Goal: Check status: Check status

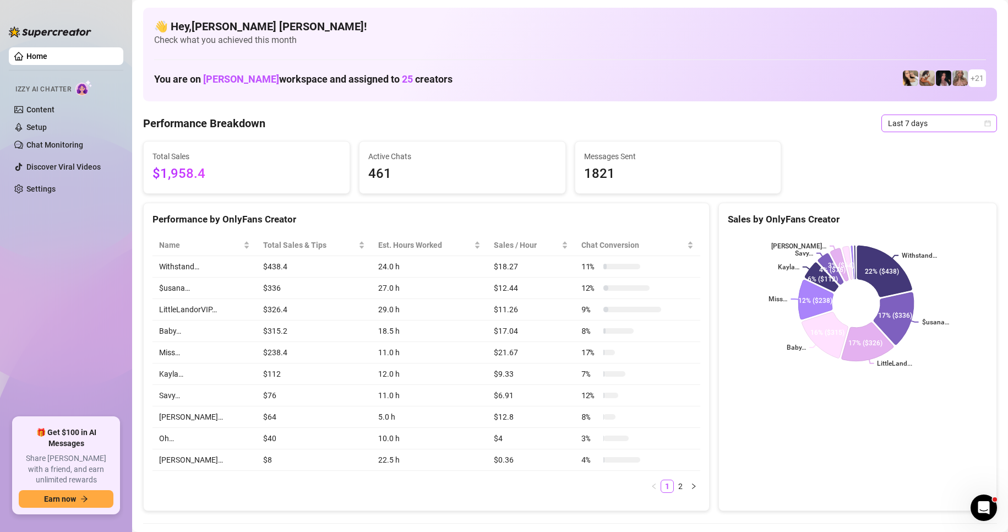
click at [985, 126] on icon "calendar" at bounding box center [988, 123] width 6 height 6
click at [926, 218] on div "Custom date" at bounding box center [930, 216] width 98 height 12
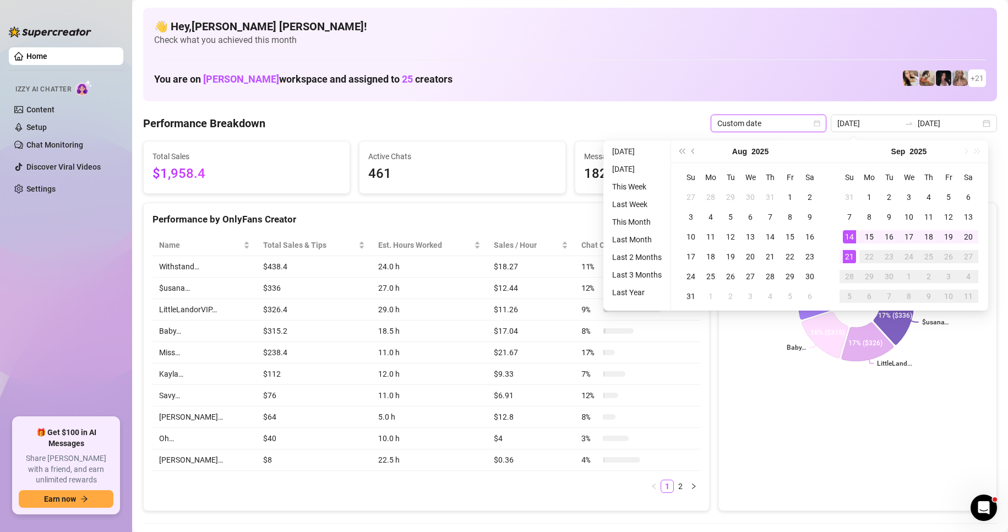
type input "[DATE]"
click at [848, 257] on div "21" at bounding box center [849, 256] width 13 height 13
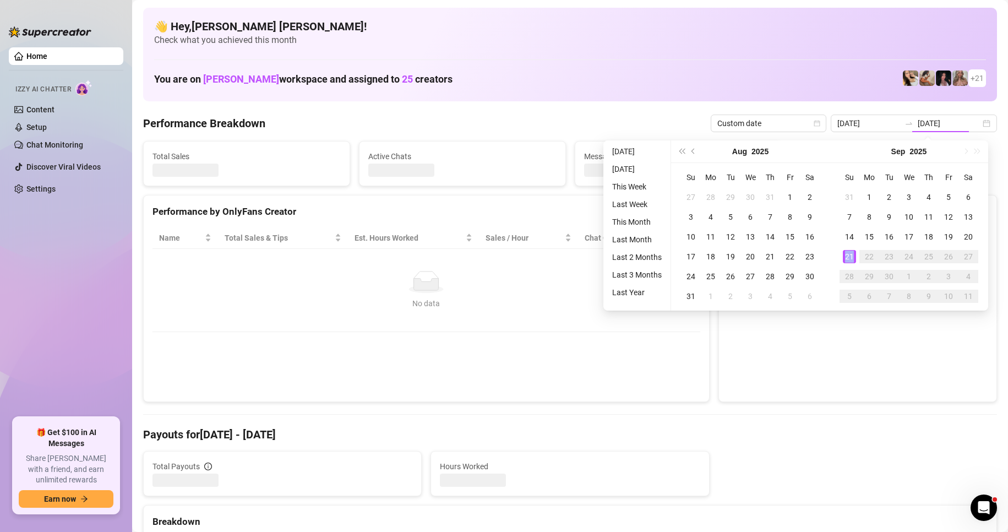
type input "[DATE]"
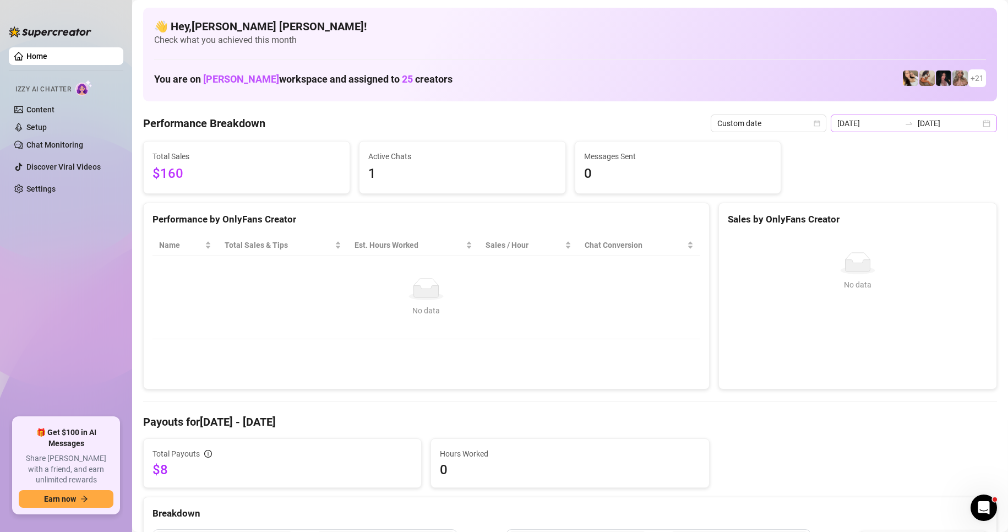
click at [973, 127] on div "[DATE] [DATE]" at bounding box center [914, 124] width 166 height 18
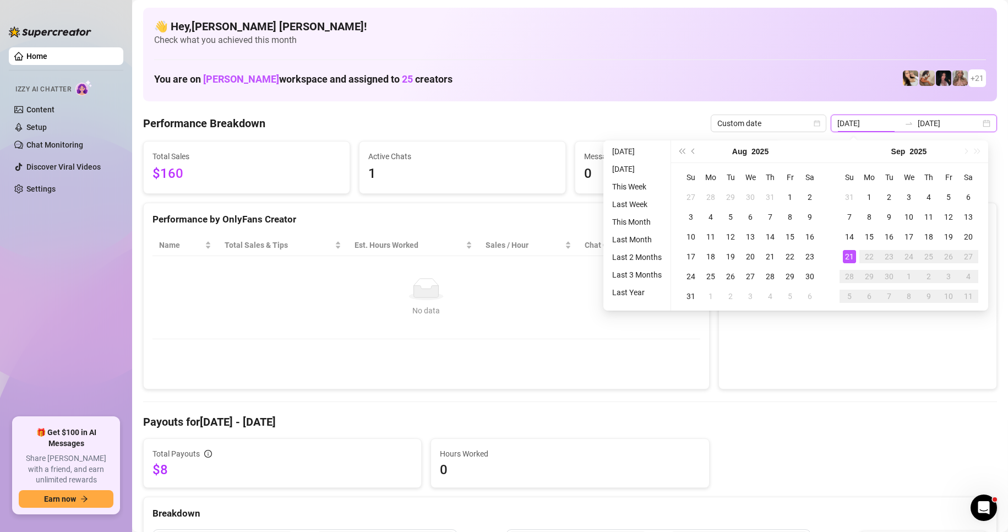
type input "[DATE]"
click at [384, 321] on td "No data No data" at bounding box center [427, 297] width 548 height 83
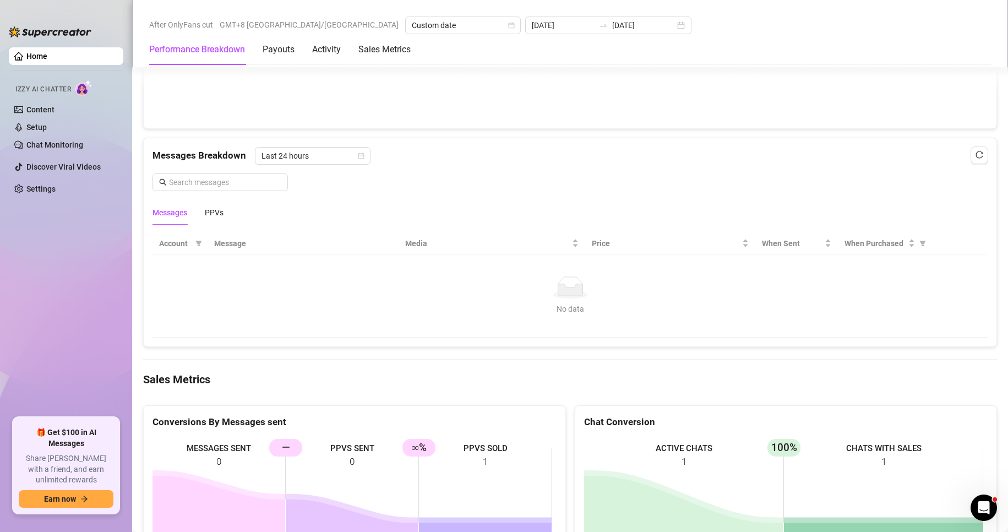
scroll to position [881, 0]
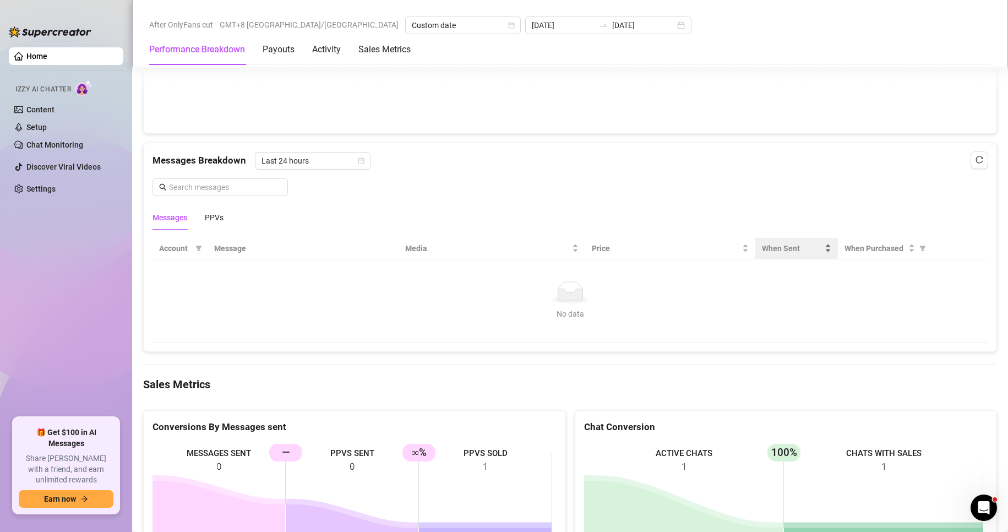
click at [822, 249] on div "When Sent" at bounding box center [796, 248] width 69 height 12
click at [820, 250] on div "When Sent" at bounding box center [796, 248] width 69 height 12
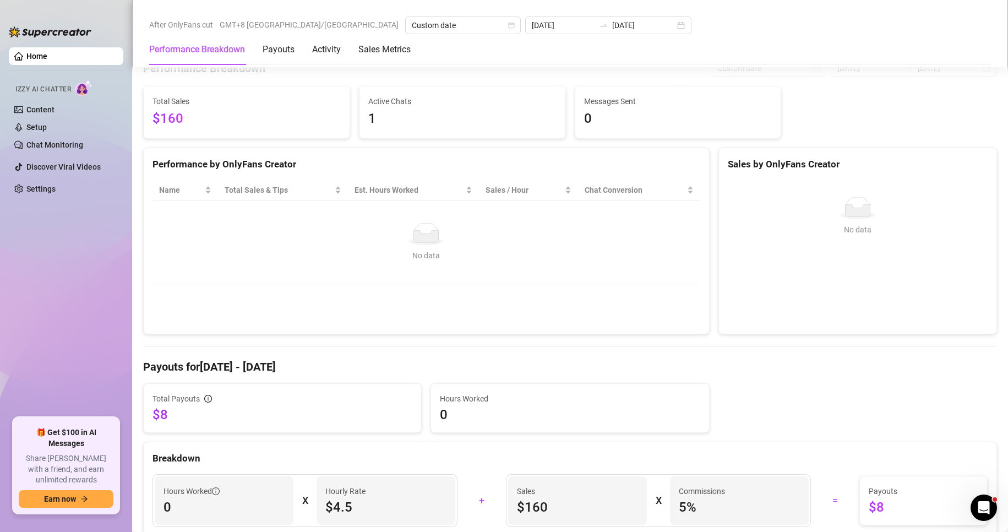
scroll to position [330, 0]
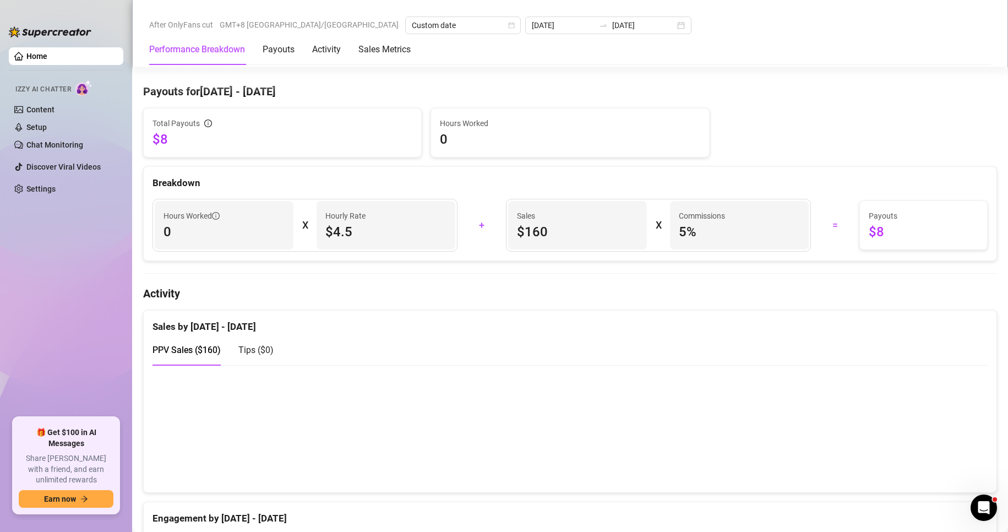
click at [583, 440] on canvas at bounding box center [566, 428] width 826 height 110
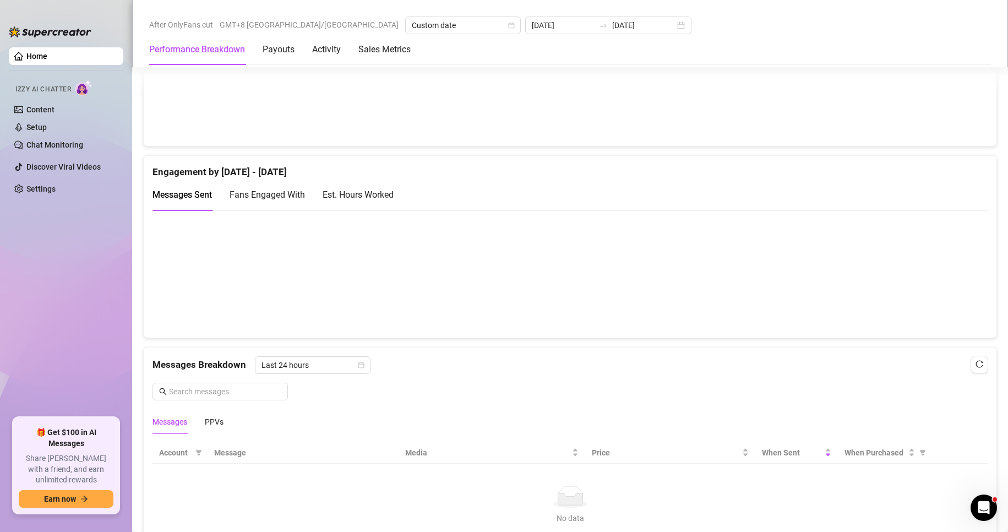
scroll to position [826, 0]
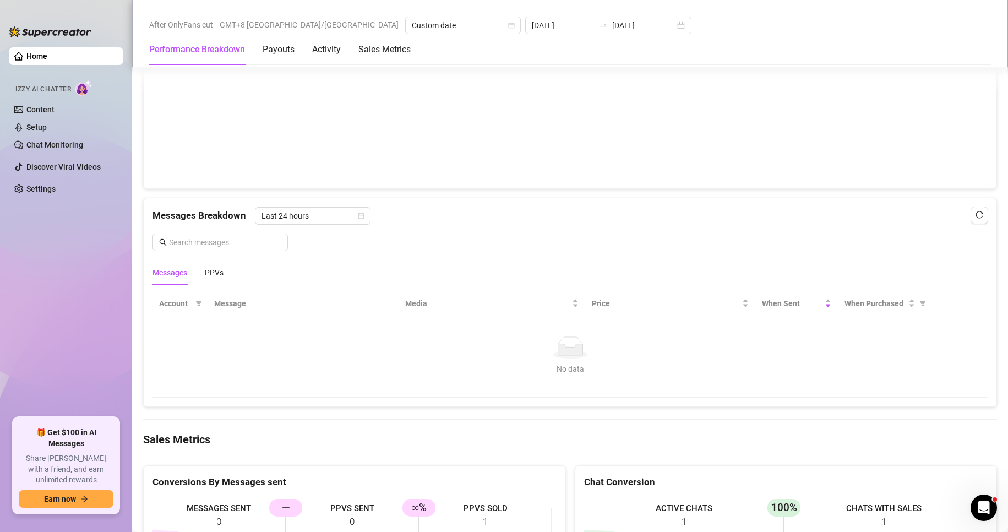
click at [918, 303] on span "When Purchased" at bounding box center [922, 303] width 11 height 17
click at [920, 306] on icon "filter" at bounding box center [923, 304] width 6 height 6
click at [920, 305] on icon "filter" at bounding box center [923, 304] width 6 height 6
click at [857, 362] on span "Not purchased" at bounding box center [879, 360] width 64 height 12
radio input "true"
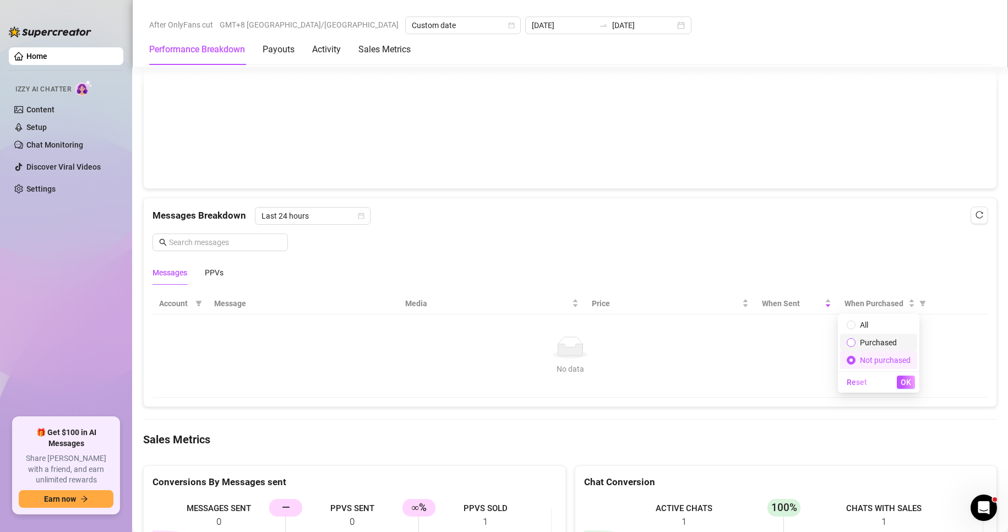
click at [854, 344] on input "radio" at bounding box center [852, 343] width 4 height 7
radio input "true"
radio input "false"
click at [904, 385] on span "OK" at bounding box center [906, 382] width 10 height 9
click at [820, 306] on div "When Sent" at bounding box center [796, 303] width 69 height 12
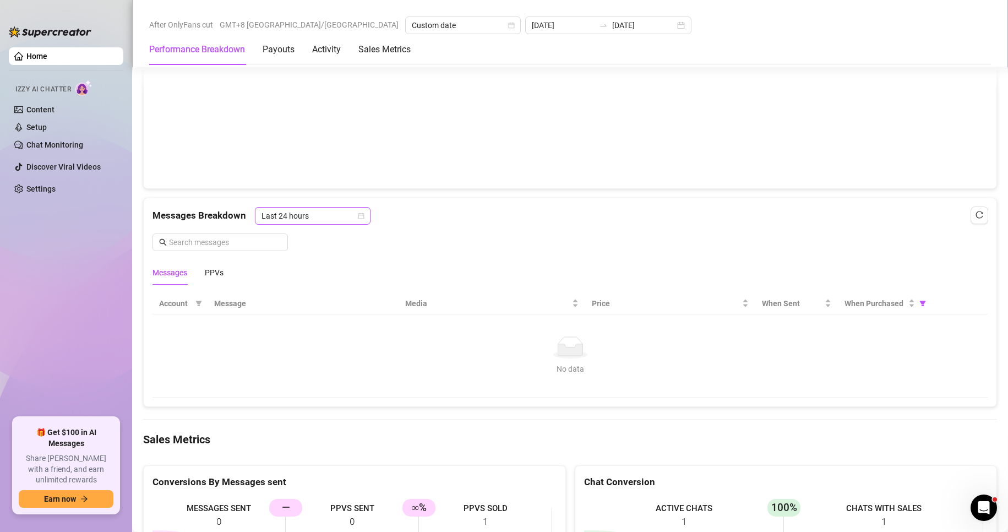
click at [360, 219] on span "Last 24 hours" at bounding box center [313, 216] width 102 height 17
click at [359, 215] on icon "calendar" at bounding box center [361, 216] width 7 height 7
click at [281, 257] on div "Messages Breakdown Last 24 hours Last 24 hours Messages PPVs" at bounding box center [570, 246] width 835 height 78
click at [362, 217] on icon "calendar" at bounding box center [361, 216] width 7 height 7
click at [0, 0] on div "Last 24 hours Last Week Last 24 hours Last Week" at bounding box center [0, 0] width 0 height 0
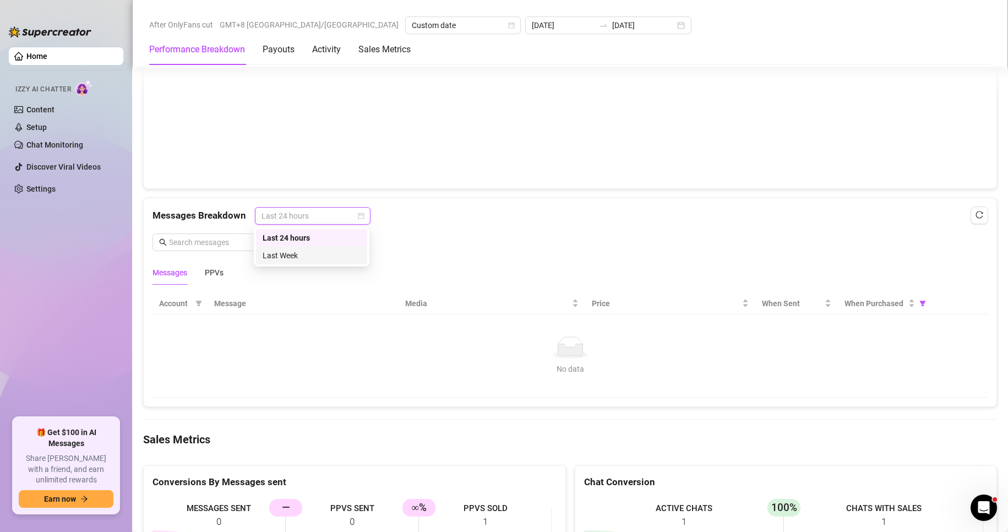
click at [289, 257] on div "Last Week" at bounding box center [312, 255] width 98 height 12
click at [288, 257] on div "Messages Breakdown Last Week Last Week Messages PPVs" at bounding box center [570, 246] width 835 height 78
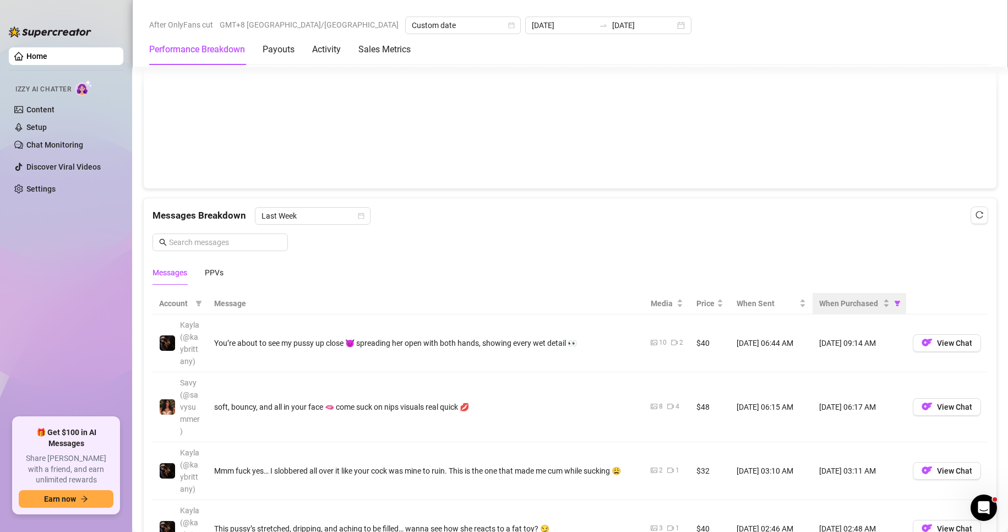
click at [879, 305] on div "When Purchased" at bounding box center [854, 303] width 70 height 12
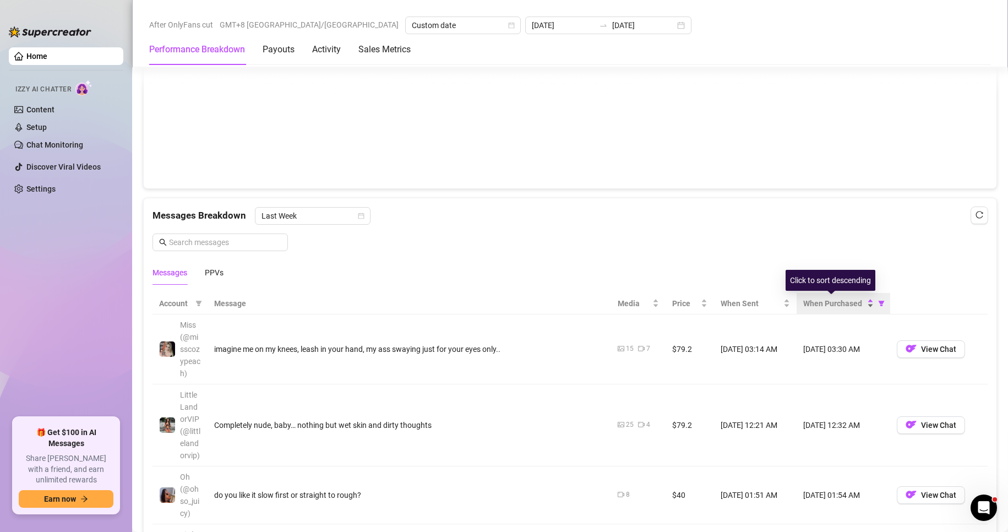
click at [865, 306] on div "When Purchased" at bounding box center [838, 303] width 70 height 12
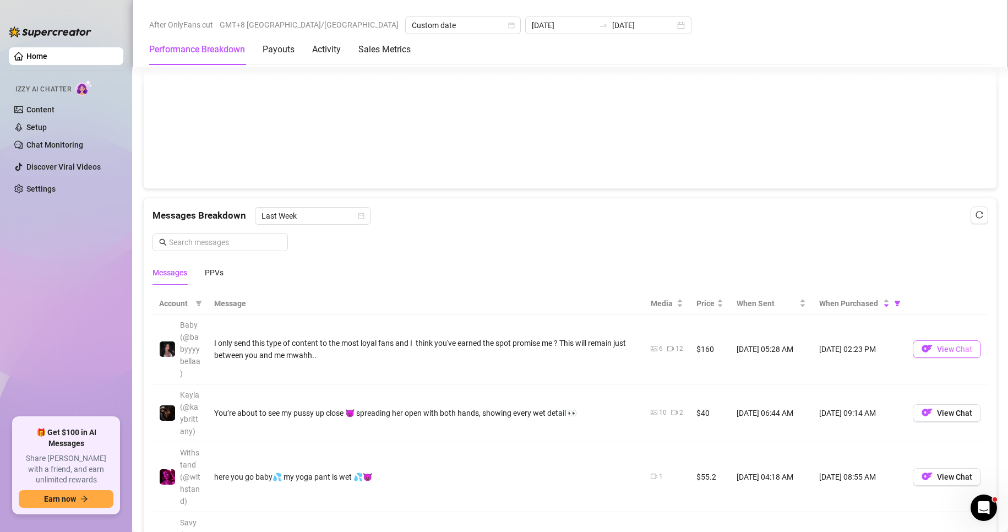
click at [938, 351] on span "View Chat" at bounding box center [954, 349] width 35 height 9
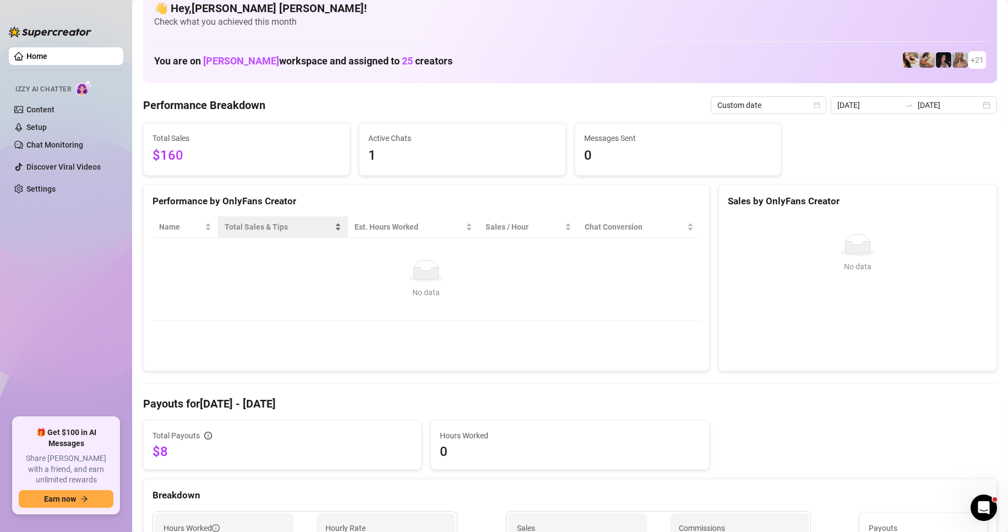
scroll to position [0, 0]
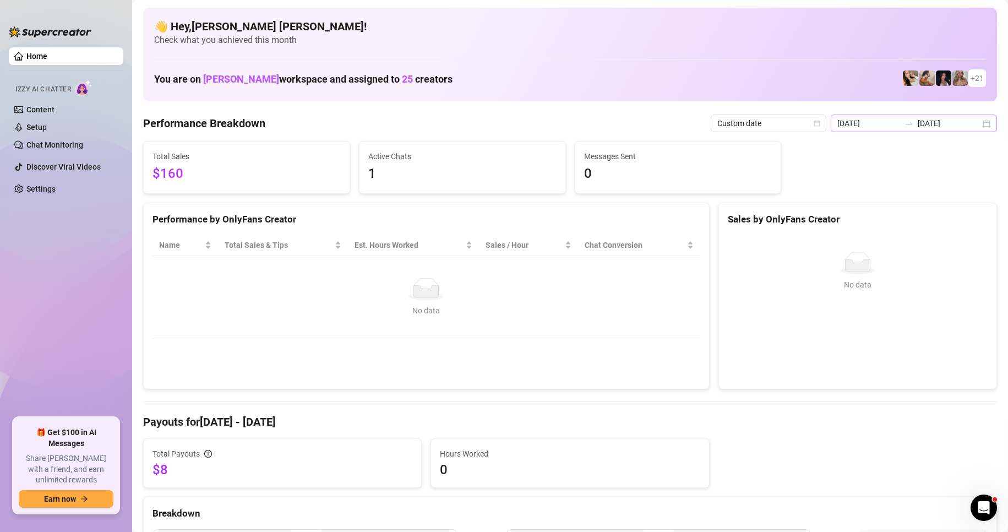
click at [981, 125] on div "[DATE] [DATE]" at bounding box center [914, 124] width 166 height 18
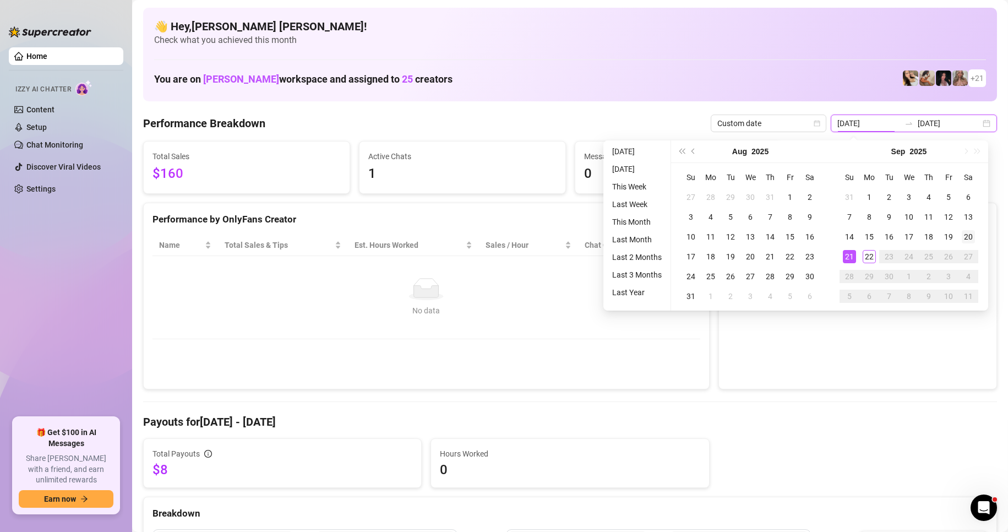
type input "[DATE]"
click at [971, 233] on div "20" at bounding box center [968, 236] width 13 height 13
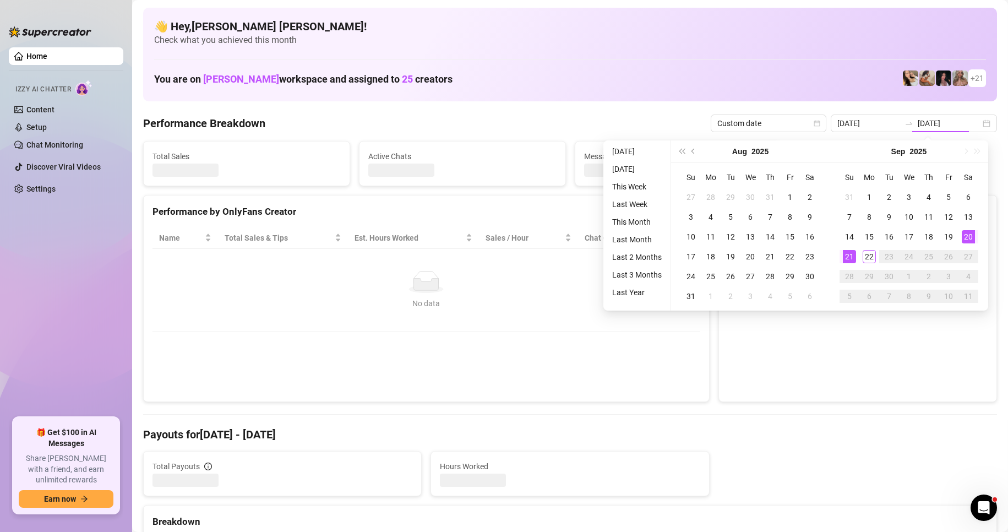
type input "[DATE]"
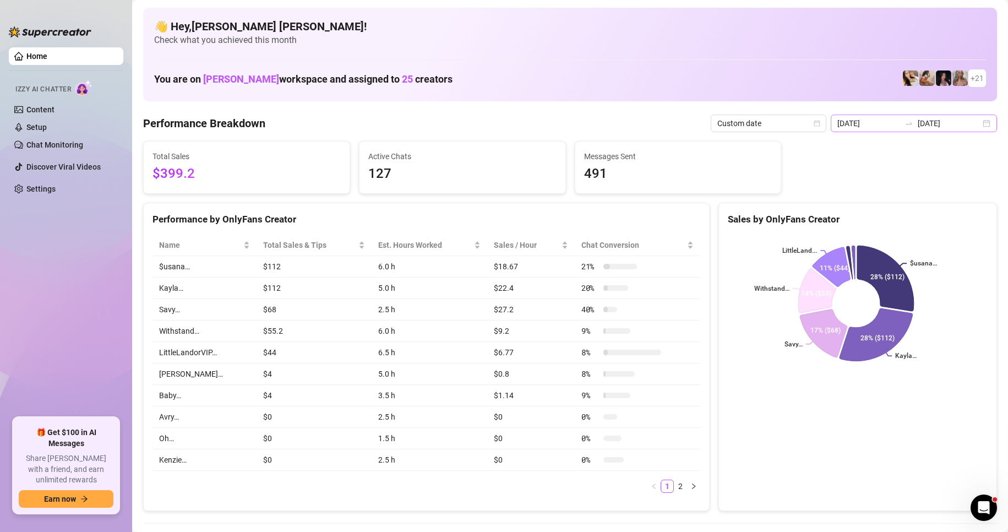
click at [977, 125] on div "[DATE] [DATE]" at bounding box center [914, 124] width 166 height 18
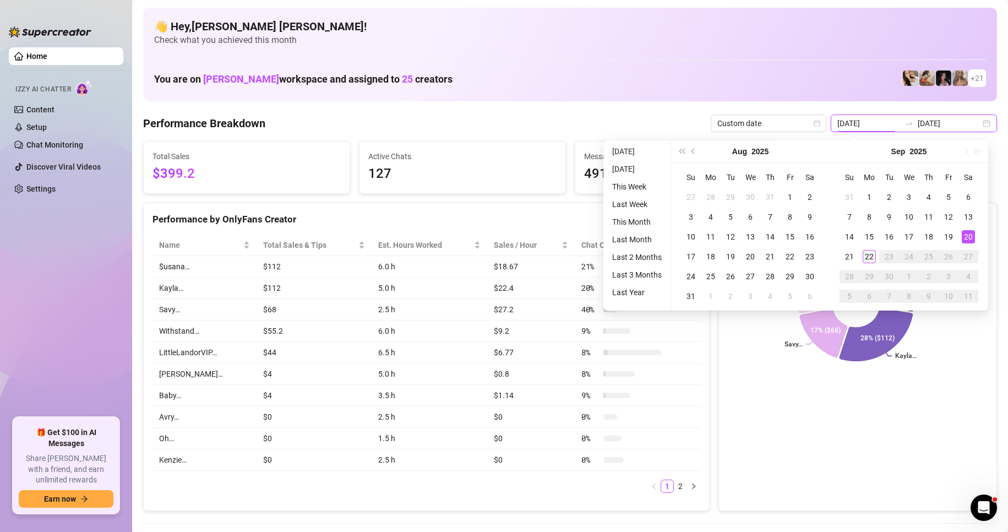
type input "[DATE]"
click at [873, 258] on div "22" at bounding box center [869, 256] width 13 height 13
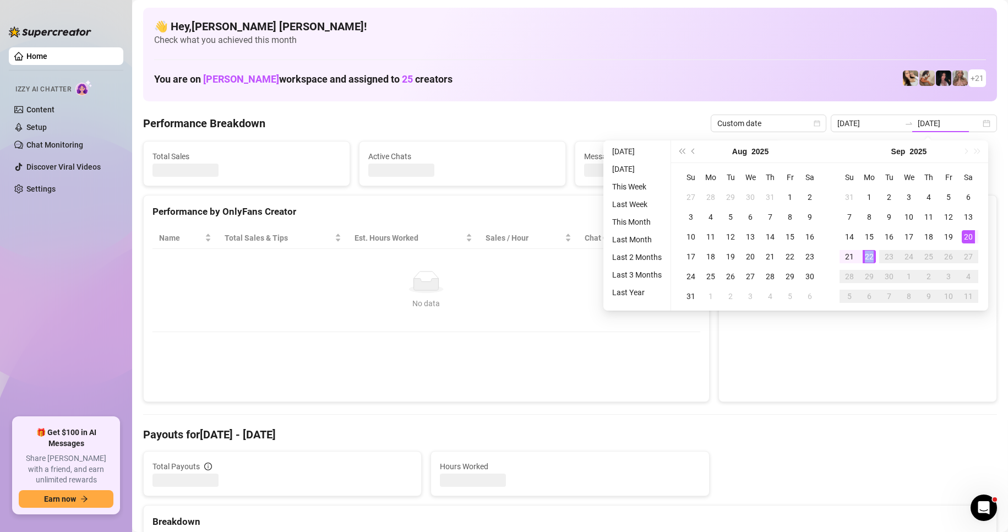
type input "[DATE]"
